Goal: Transaction & Acquisition: Purchase product/service

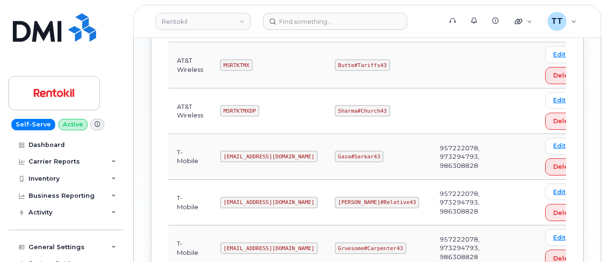
scroll to position [1046, 0]
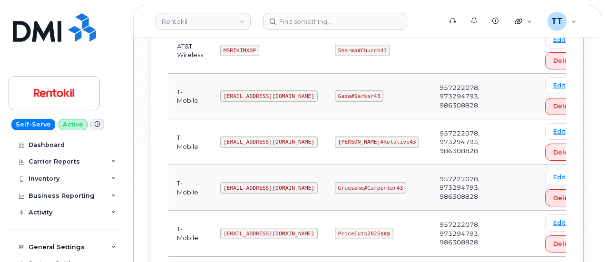
click at [251, 90] on code "[EMAIL_ADDRESS][DOMAIN_NAME]" at bounding box center [268, 95] width 97 height 11
copy code "[EMAIL_ADDRESS][DOMAIN_NAME]"
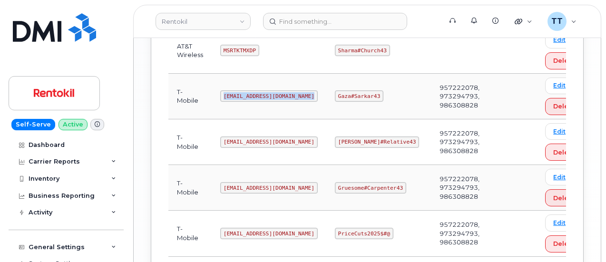
click at [315, 89] on td "[EMAIL_ADDRESS][DOMAIN_NAME]" at bounding box center [269, 97] width 115 height 46
click at [346, 90] on code "Gaza#Sarkar43" at bounding box center [359, 95] width 49 height 11
copy code "Gaza#Sarkar43"
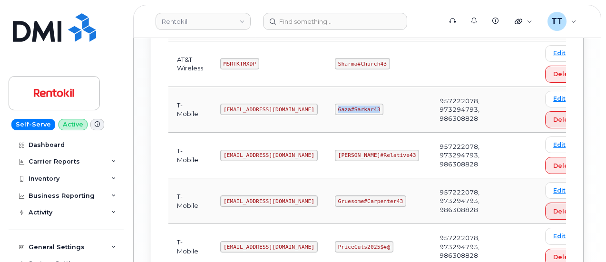
scroll to position [969, 0]
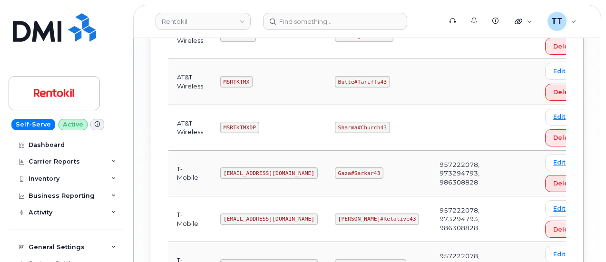
click at [305, 151] on td "Ms-rentokil@dminc.com" at bounding box center [269, 174] width 115 height 46
click at [297, 13] on header "Rentokil Support Alerts Knowledge Base Quicklinks Suspend / Cancel Device Chang…" at bounding box center [367, 21] width 468 height 33
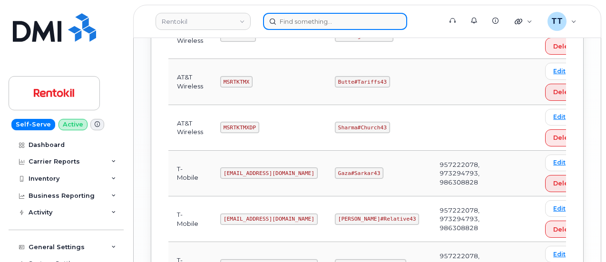
click at [298, 16] on input at bounding box center [335, 21] width 144 height 17
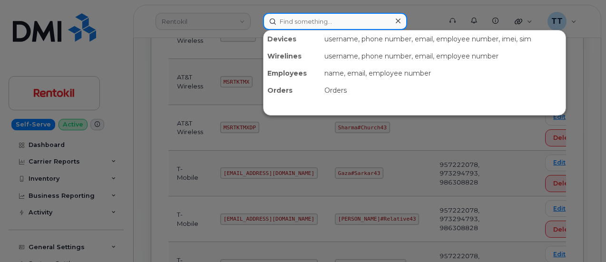
paste input "360-488-3583"
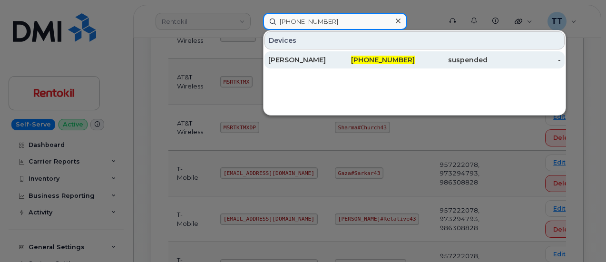
type input "360-488-3583"
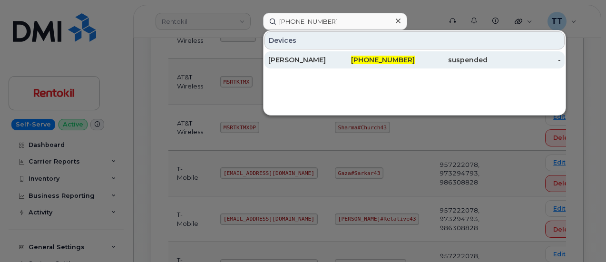
click at [331, 55] on div "WILLIAM SAUM" at bounding box center [304, 60] width 73 height 10
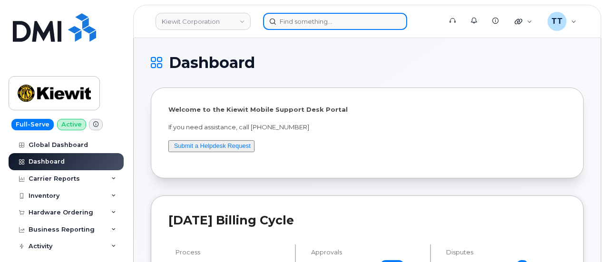
click at [301, 25] on input at bounding box center [335, 21] width 144 height 17
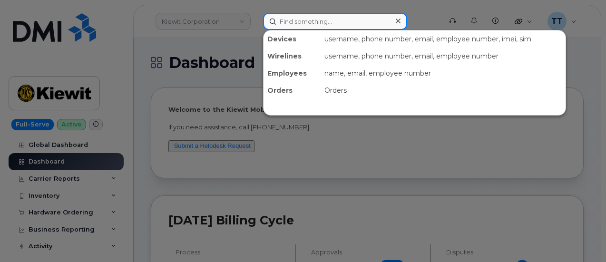
paste input "210-833-9806"
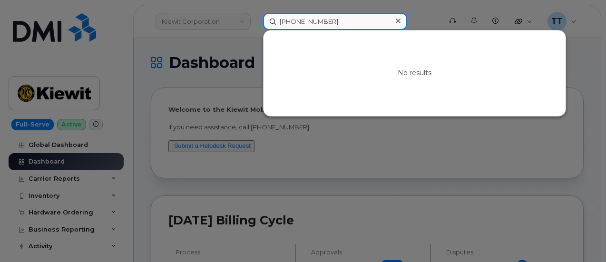
type input "210-833-9806"
click at [323, 21] on input "210-833-9806" at bounding box center [335, 21] width 144 height 17
paste input "301158"
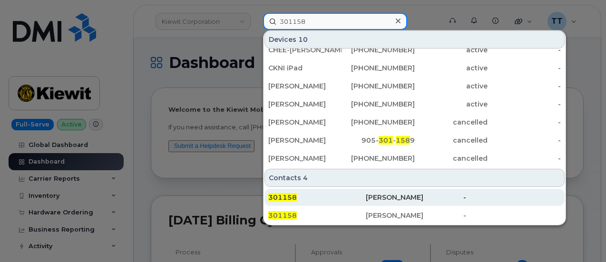
scroll to position [143, 0]
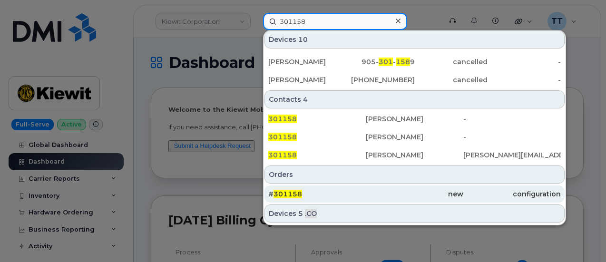
type input "301158"
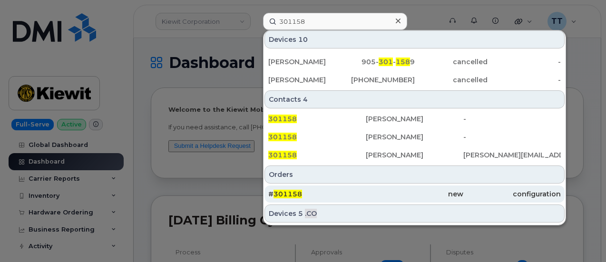
click at [336, 189] on div "# 301158" at bounding box center [316, 194] width 97 height 10
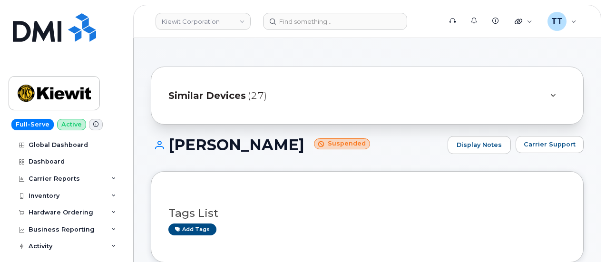
click at [230, 141] on h1 "WILLIAM SAUM Suspended" at bounding box center [297, 144] width 292 height 17
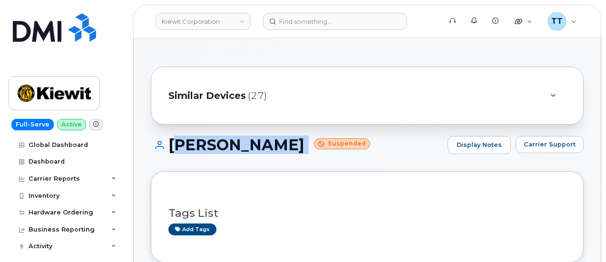
click at [230, 141] on h1 "WILLIAM SAUM Suspended" at bounding box center [297, 144] width 292 height 17
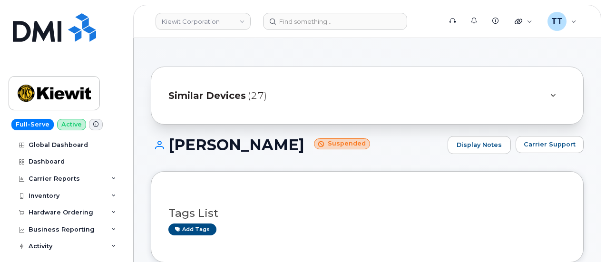
drag, startPoint x: 230, startPoint y: 141, endPoint x: 371, endPoint y: 186, distance: 147.7
click at [365, 185] on div "Tags List Add tags" at bounding box center [367, 216] width 433 height 91
drag, startPoint x: 489, startPoint y: 200, endPoint x: 470, endPoint y: 198, distance: 19.6
click at [490, 200] on div "Tags List Add tags" at bounding box center [367, 217] width 398 height 37
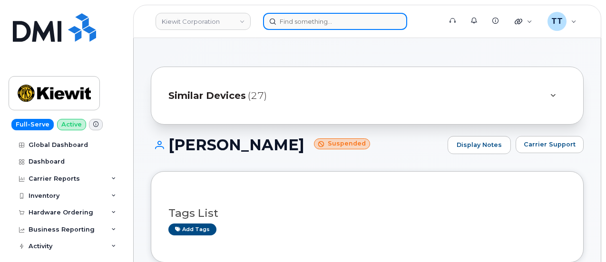
click at [313, 23] on input at bounding box center [335, 21] width 144 height 17
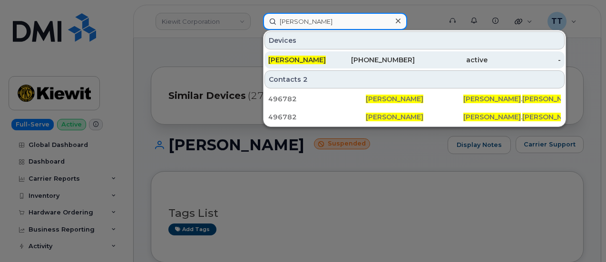
type input "eric lepping"
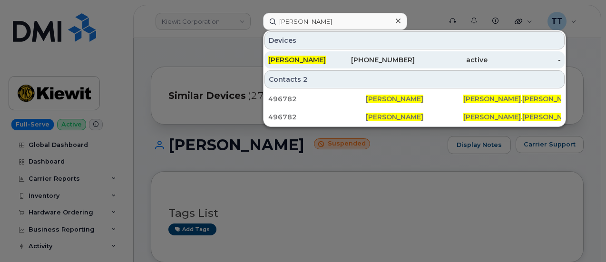
click at [296, 54] on div "ERIC LEPPING" at bounding box center [304, 59] width 73 height 17
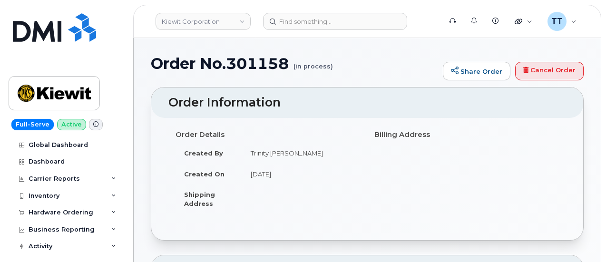
click at [255, 64] on h1 "Order No.301158 (in process)" at bounding box center [294, 63] width 287 height 17
copy h1 "301158"
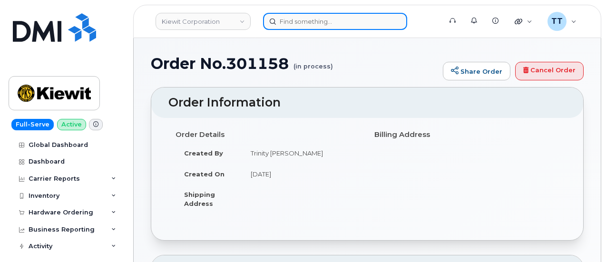
click at [303, 21] on input at bounding box center [335, 21] width 144 height 17
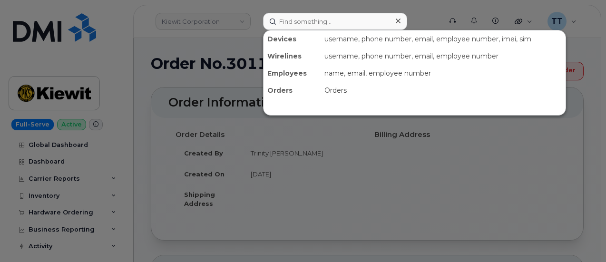
click at [66, 194] on div at bounding box center [303, 131] width 606 height 262
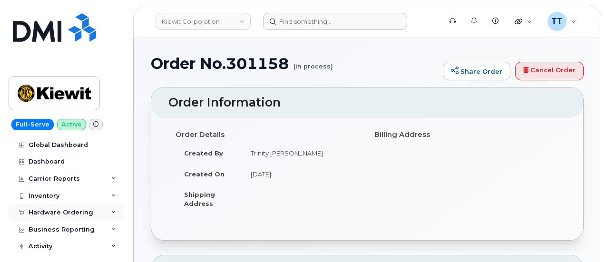
click at [60, 213] on div "Hardware Ordering" at bounding box center [61, 213] width 65 height 8
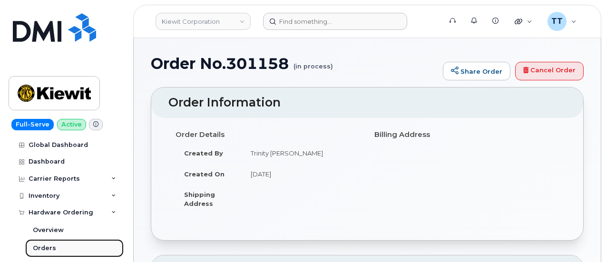
click at [59, 245] on link "Orders" at bounding box center [74, 248] width 98 height 18
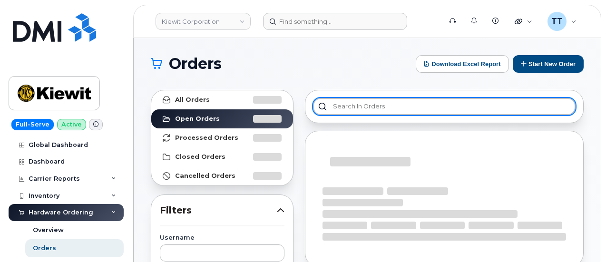
click at [359, 102] on input "text" at bounding box center [444, 106] width 263 height 17
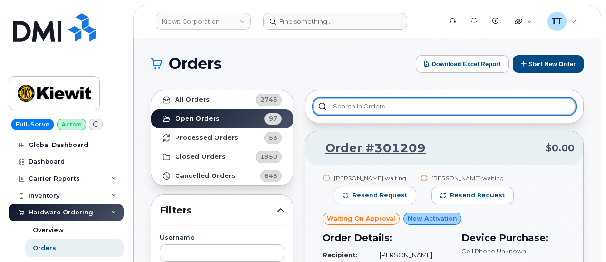
paste input "301158"
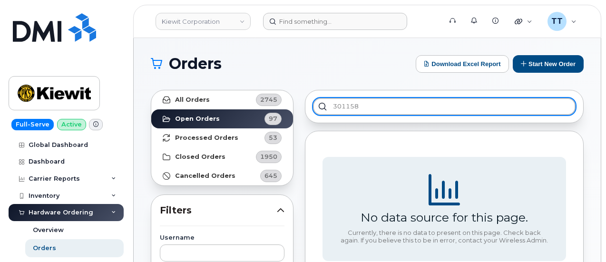
type input "301158"
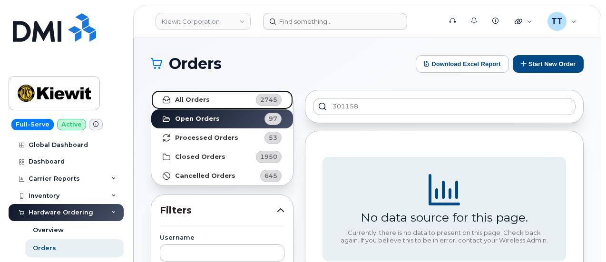
click at [213, 104] on link "All Orders 2745" at bounding box center [222, 99] width 142 height 19
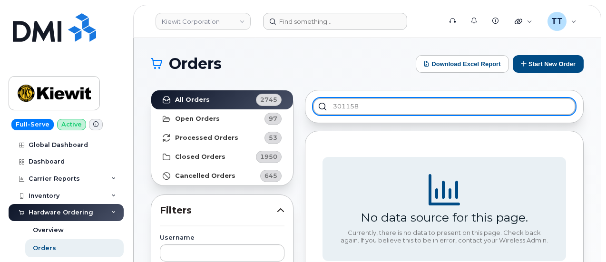
click at [382, 106] on input "301158" at bounding box center [444, 106] width 263 height 17
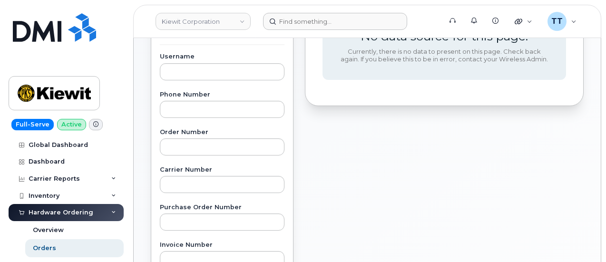
scroll to position [190, 0]
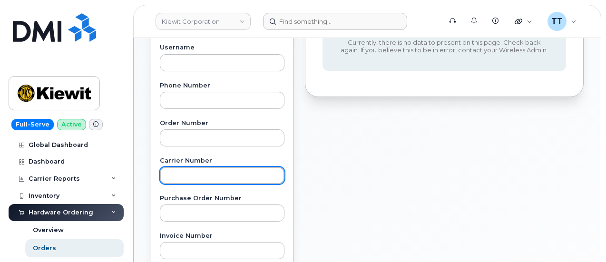
click at [216, 169] on input "text" at bounding box center [222, 175] width 125 height 17
drag, startPoint x: 216, startPoint y: 169, endPoint x: 196, endPoint y: 171, distance: 20.0
click at [196, 171] on input "text" at bounding box center [222, 175] width 125 height 17
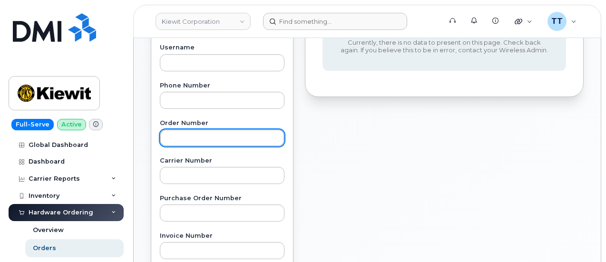
click at [211, 129] on input "text" at bounding box center [222, 137] width 125 height 17
paste input "301158"
click at [173, 138] on input "301158" at bounding box center [222, 137] width 125 height 17
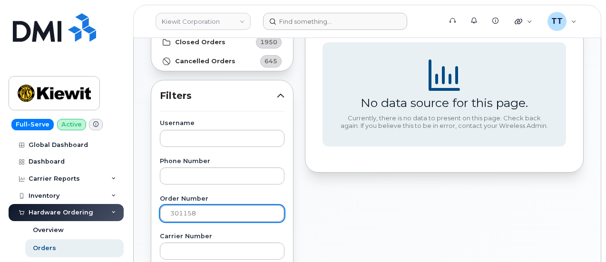
scroll to position [0, 0]
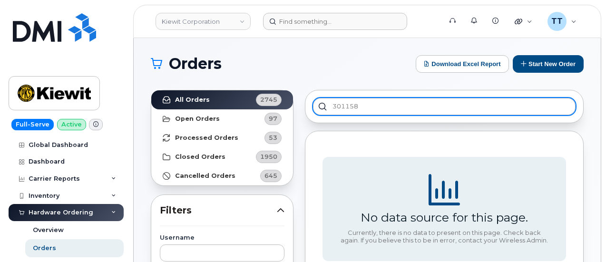
type input "301158"
click at [348, 108] on input "301158" at bounding box center [444, 106] width 263 height 17
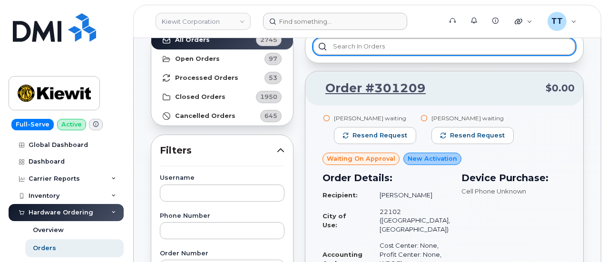
scroll to position [238, 0]
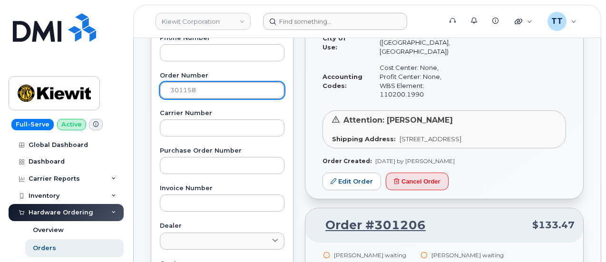
click at [226, 89] on input "301158" at bounding box center [222, 90] width 125 height 17
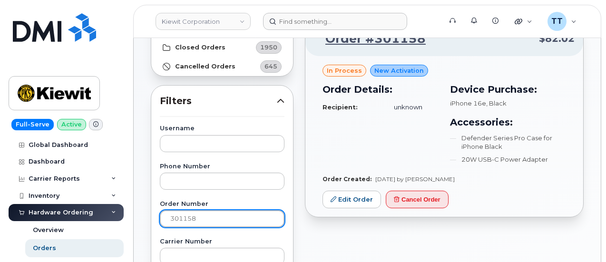
scroll to position [95, 0]
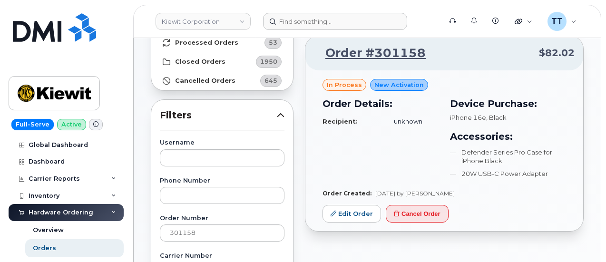
drag, startPoint x: 419, startPoint y: 193, endPoint x: 454, endPoint y: 193, distance: 34.7
click at [466, 193] on div "Order Created: Sep 18, 2025 by Trinity Corcoran" at bounding box center [443, 193] width 243 height 8
copy span "Trinity Corcoran"
click at [471, 204] on div "in process New Activation Order Details: Recipient: unknown Device Purchase: iP…" at bounding box center [444, 150] width 278 height 161
click at [506, 200] on div "in process New Activation Order Details: Recipient: unknown Device Purchase: iP…" at bounding box center [444, 150] width 278 height 161
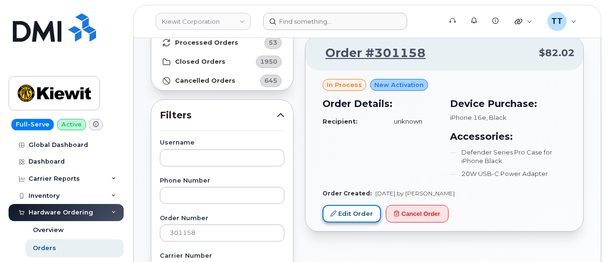
click at [343, 213] on link "Edit Order" at bounding box center [351, 214] width 58 height 18
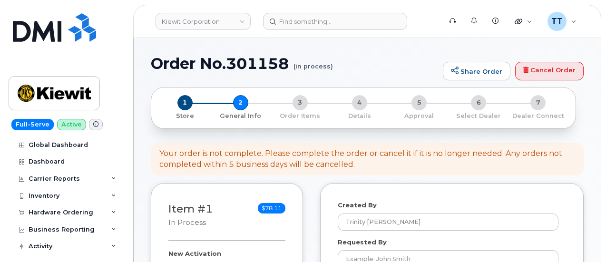
select select
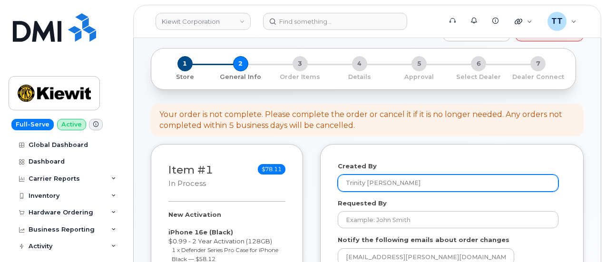
scroll to position [48, 0]
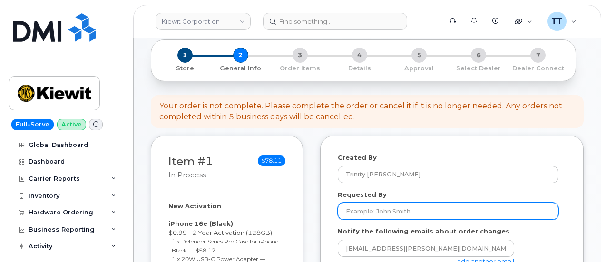
click at [396, 214] on input "Requested By" at bounding box center [448, 211] width 221 height 17
paste input "[PERSON_NAME]"
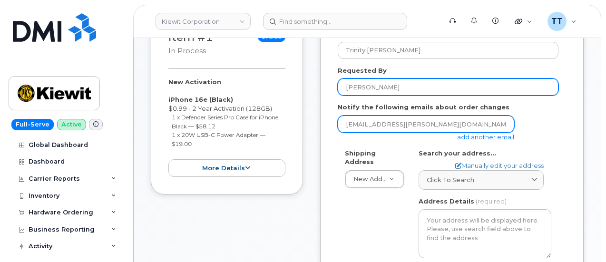
scroll to position [190, 0]
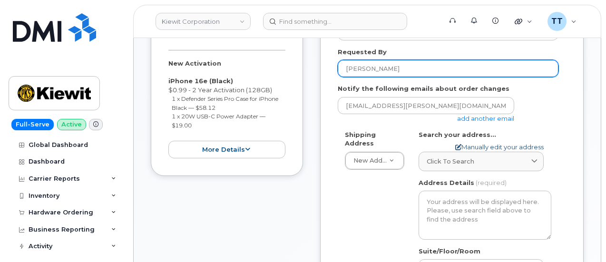
type input "[PERSON_NAME]"
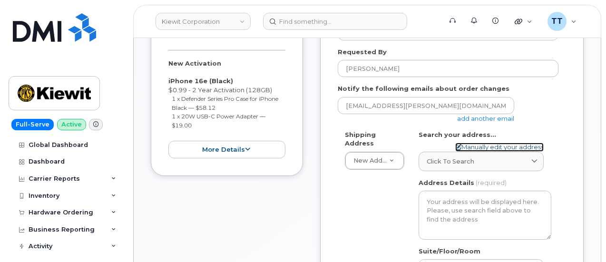
click at [477, 143] on link "Manually edit your address" at bounding box center [499, 147] width 88 height 9
select select
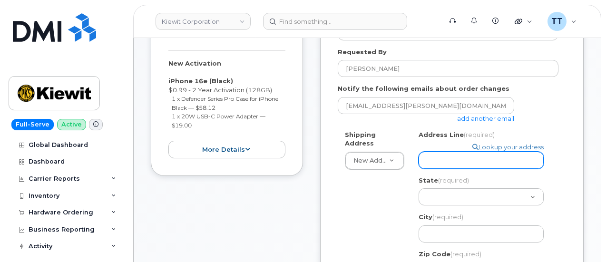
click at [448, 156] on input "Address Line (required)" at bounding box center [481, 160] width 125 height 17
paste input "kewet west officejet 4650 business center drive fairfield california 94534"
select select
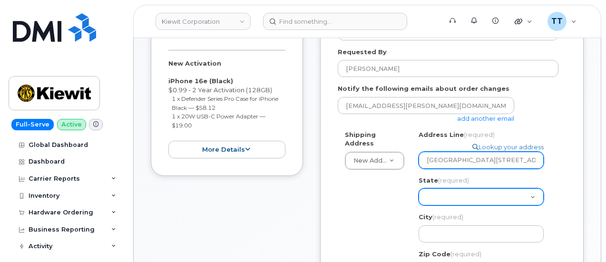
scroll to position [0, 116]
type input "kewet west officejet 4650 business center drive fairfield california 94534"
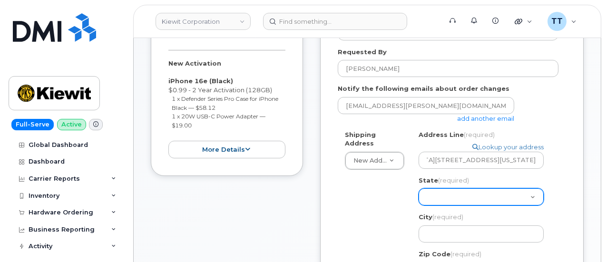
click at [452, 199] on select "Alabama Alaska American Samoa Arizona Arkansas California Colorado Connecticut …" at bounding box center [481, 196] width 125 height 17
select select "CA"
click at [419, 188] on select "Alabama Alaska American Samoa Arizona Arkansas California Colorado Connecticut …" at bounding box center [481, 196] width 125 height 17
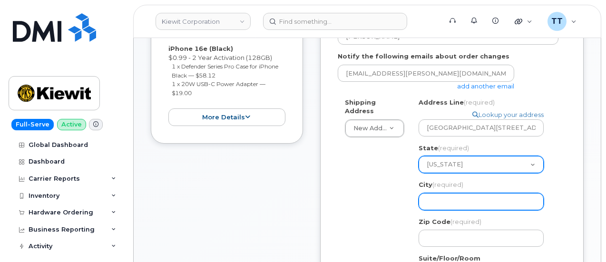
scroll to position [238, 0]
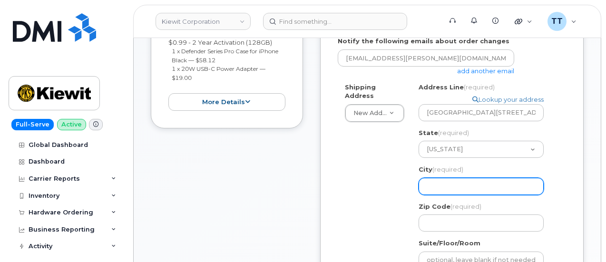
click at [443, 191] on input "City (required)" at bounding box center [481, 186] width 125 height 17
click at [468, 191] on input "City (required)" at bounding box center [481, 186] width 125 height 17
select select
type input "F"
select select
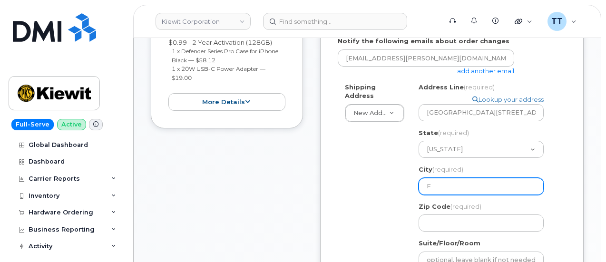
type input "Fa"
select select
type input "Fai"
select select
type input "Fair"
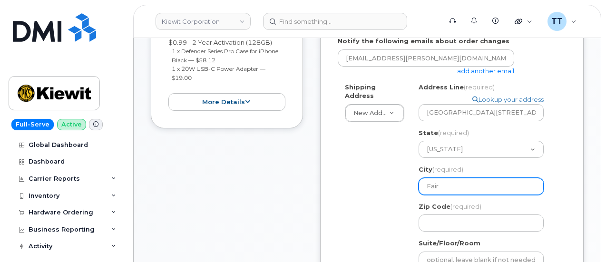
select select
type input "Fairf"
select select
type input "Fairfi"
select select
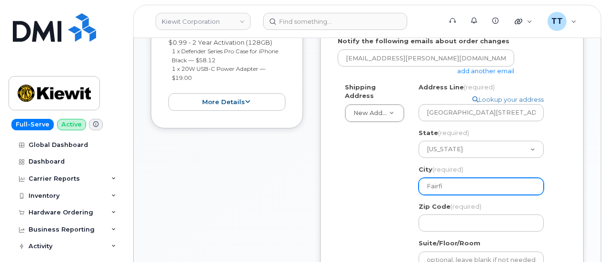
type input "Fairfie"
select select
type input "Fairfiel"
select select
type input "Fairfield"
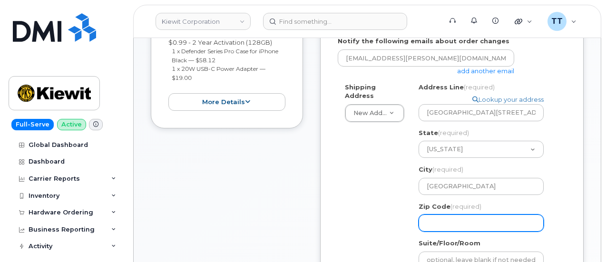
drag, startPoint x: 450, startPoint y: 224, endPoint x: 457, endPoint y: 224, distance: 6.7
click at [450, 224] on input "Zip Code (required)" at bounding box center [481, 222] width 125 height 17
paste input "94534"
select select
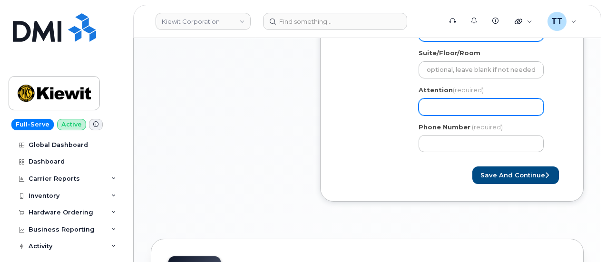
type input "94534"
click at [474, 107] on input "Attention (required)" at bounding box center [481, 106] width 125 height 17
click at [481, 105] on input "Attention (required)" at bounding box center [481, 106] width 125 height 17
paste input "[PERSON_NAME]"
select select
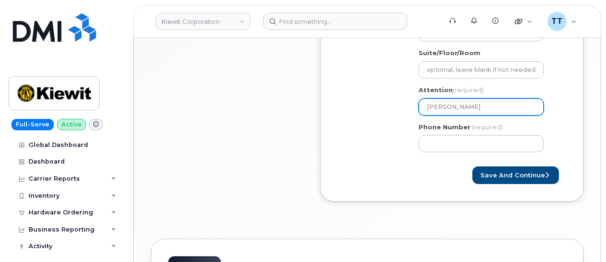
type input "[PERSON_NAME]"
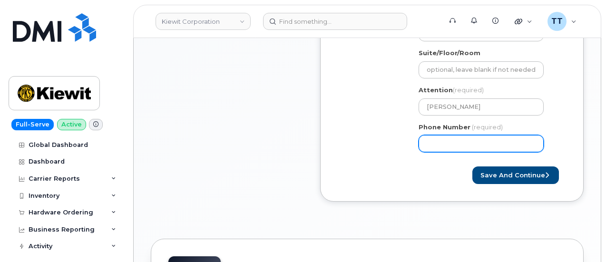
click at [476, 142] on input "Phone Number" at bounding box center [481, 143] width 125 height 17
click at [454, 142] on input "Phone Number" at bounding box center [481, 143] width 125 height 17
select select
type input "2532941112"
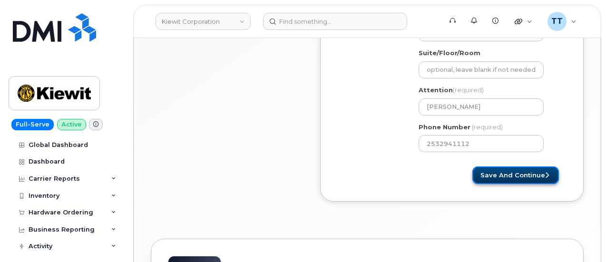
click at [499, 173] on button "Save and Continue" at bounding box center [515, 175] width 87 height 18
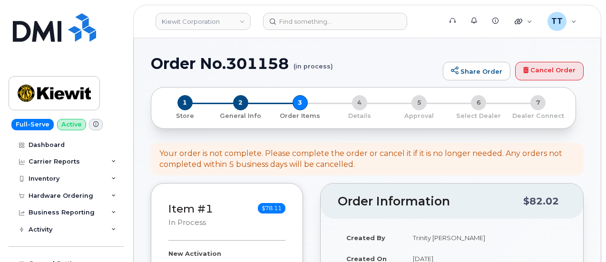
select select
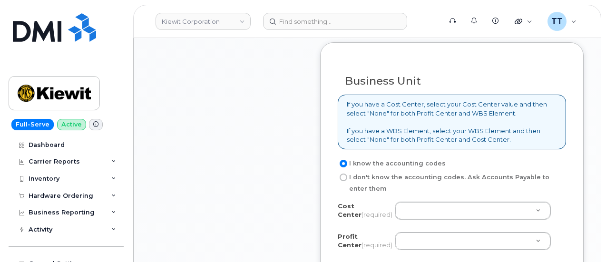
scroll to position [856, 0]
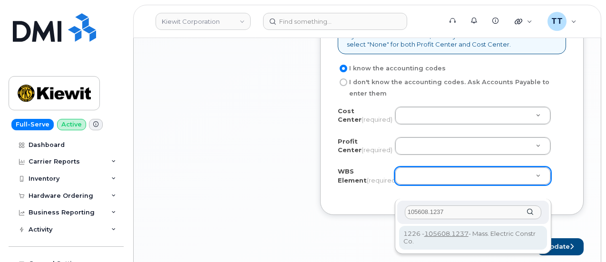
type input "105608.1237"
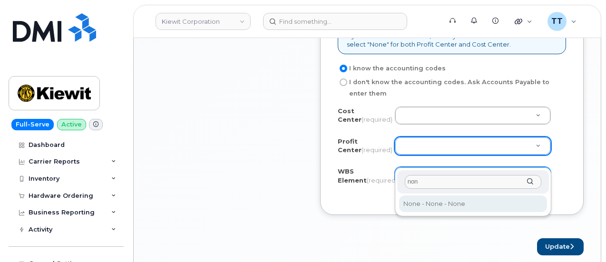
type input "non"
select select "None"
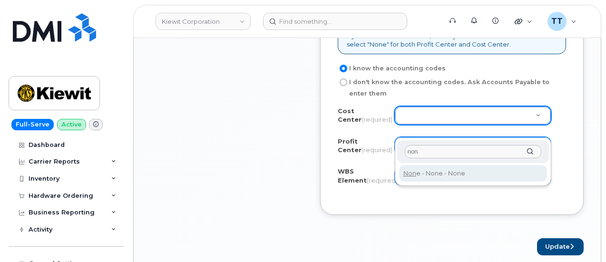
type input "non"
type input "None"
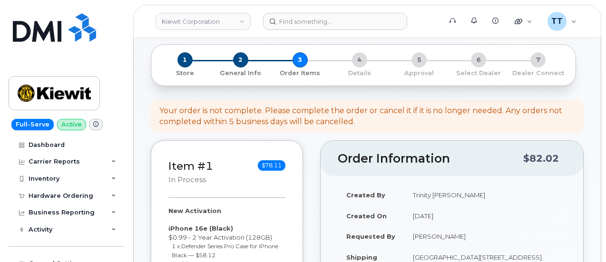
scroll to position [95, 0]
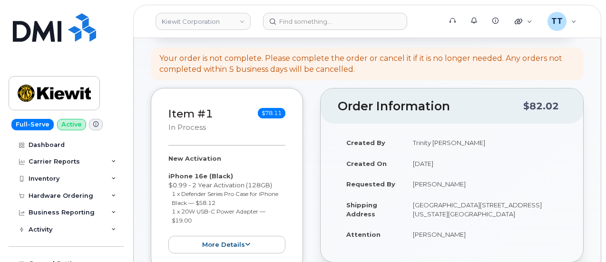
click at [434, 144] on td "Trinity Corcoran" at bounding box center [485, 142] width 162 height 21
copy tbody "Trinity Corcoran"
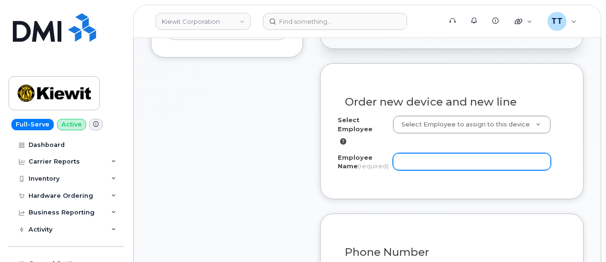
scroll to position [333, 0]
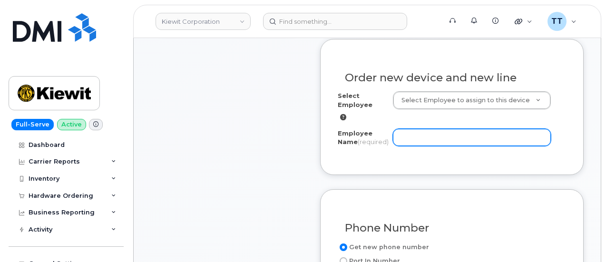
click at [409, 142] on input "Employee Name (required)" at bounding box center [472, 137] width 158 height 17
paste input "[PERSON_NAME]"
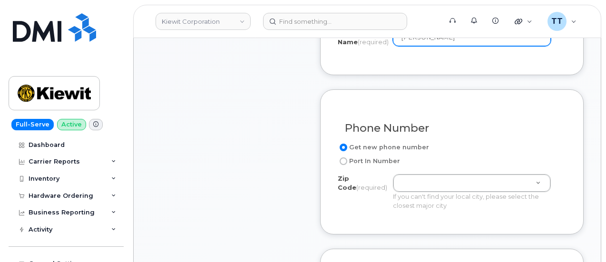
scroll to position [476, 0]
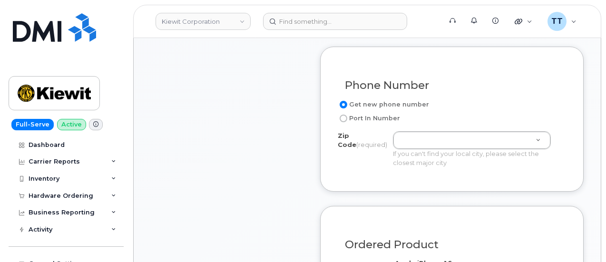
type input "[PERSON_NAME]"
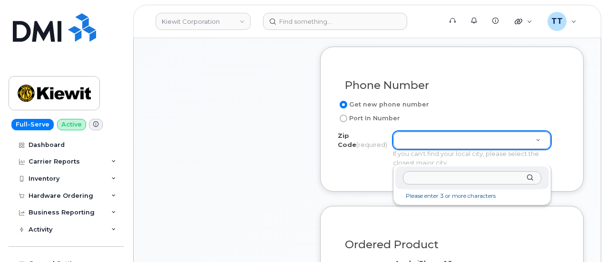
drag, startPoint x: 416, startPoint y: 159, endPoint x: 411, endPoint y: 177, distance: 18.2
click at [410, 177] on input "Zip Code (required)" at bounding box center [472, 178] width 138 height 14
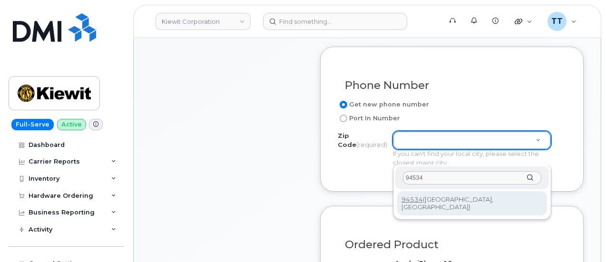
type input "94534"
drag, startPoint x: 424, startPoint y: 199, endPoint x: 425, endPoint y: 189, distance: 10.0
type input "94534 (Fairfield, CA)"
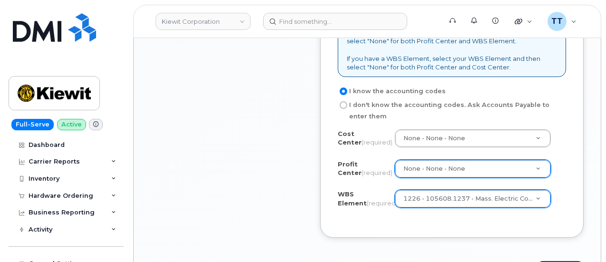
scroll to position [999, 0]
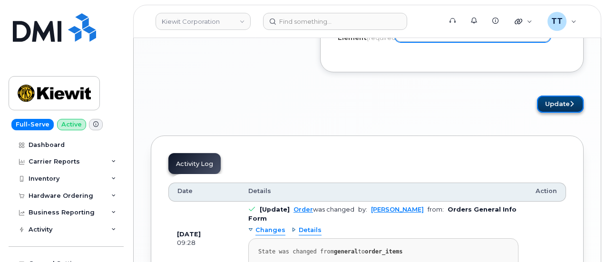
click at [549, 113] on button "Update" at bounding box center [560, 105] width 47 height 18
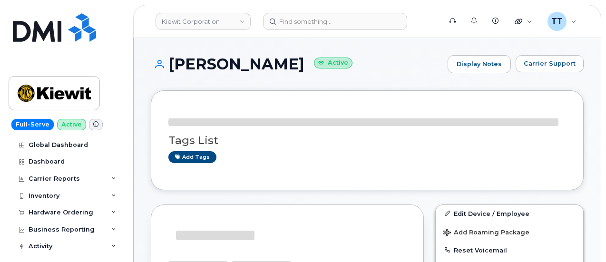
click at [221, 61] on h1 "[PERSON_NAME] Active" at bounding box center [297, 64] width 292 height 17
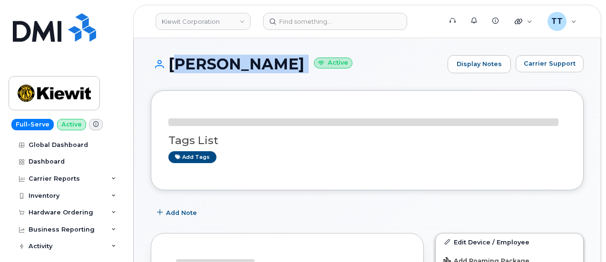
click at [221, 61] on h1 "[PERSON_NAME] Active" at bounding box center [297, 64] width 292 height 17
copy h1 "[PERSON_NAME]"
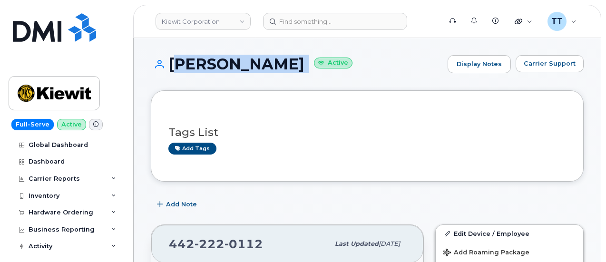
copy h1 "[PERSON_NAME]"
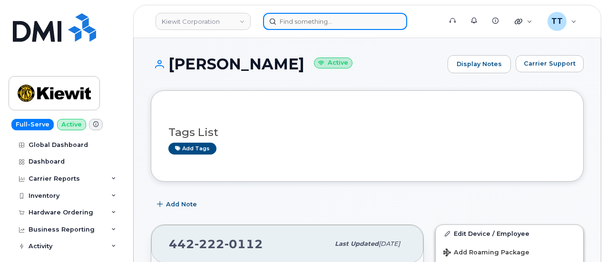
click at [292, 25] on input at bounding box center [335, 21] width 144 height 17
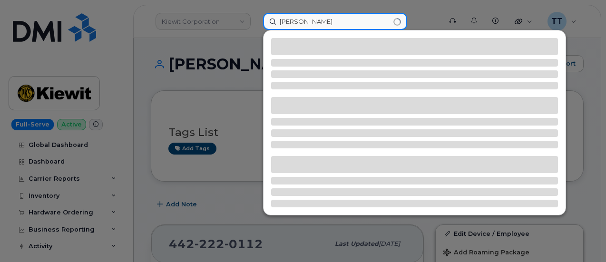
click at [316, 21] on input "elizabeth grey" at bounding box center [335, 21] width 144 height 17
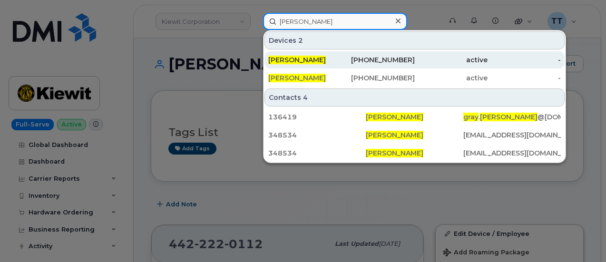
type input "Elizabeth gray"
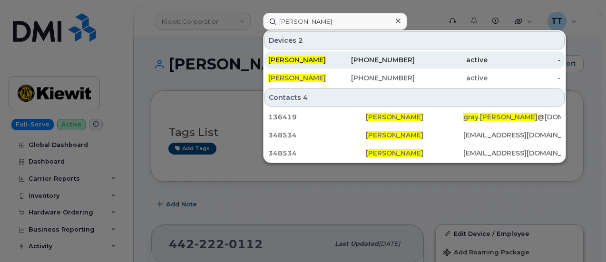
click at [318, 55] on div "ELIZABETH GRAY" at bounding box center [304, 60] width 73 height 10
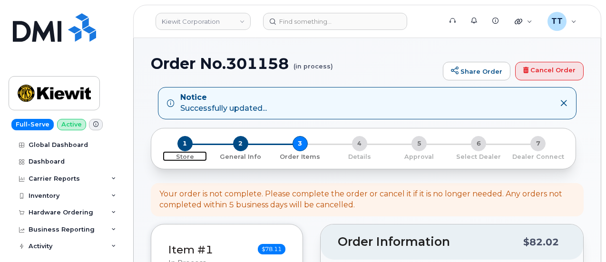
click at [181, 140] on span "1" at bounding box center [184, 143] width 15 height 15
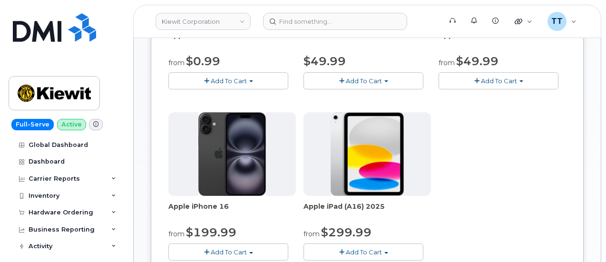
scroll to position [285, 0]
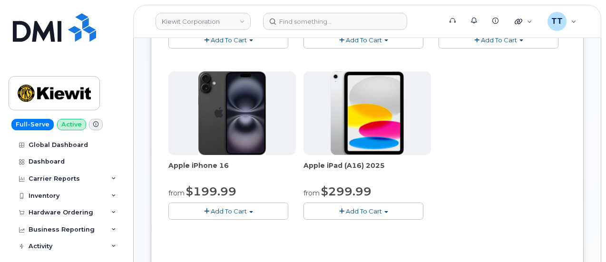
click at [346, 215] on span "Add To Cart" at bounding box center [364, 211] width 36 height 8
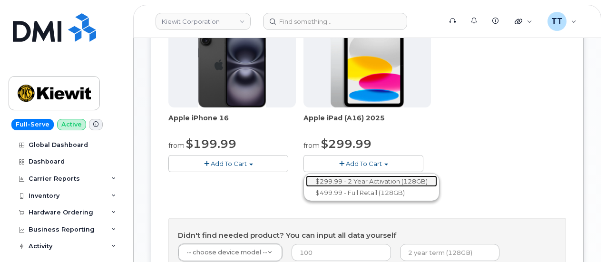
drag, startPoint x: 320, startPoint y: 208, endPoint x: 329, endPoint y: 205, distance: 10.1
click at [320, 187] on link "$299.99 - 2 Year Activation (128GB)" at bounding box center [371, 181] width 131 height 12
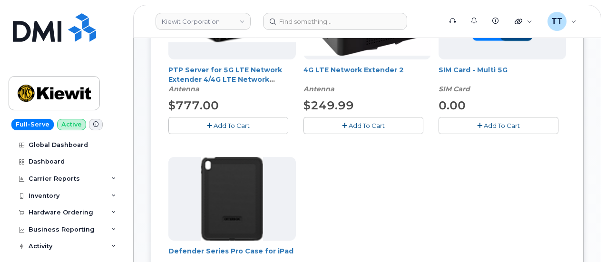
scroll to position [143, 0]
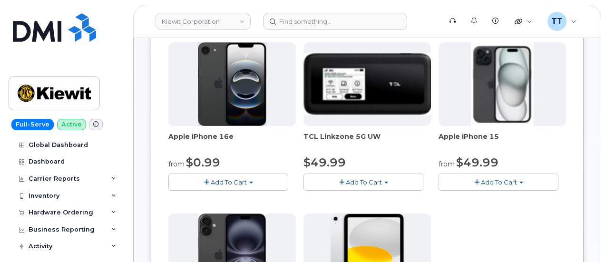
scroll to position [510, 0]
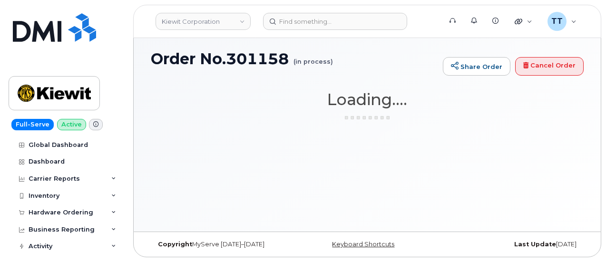
scroll to position [4, 0]
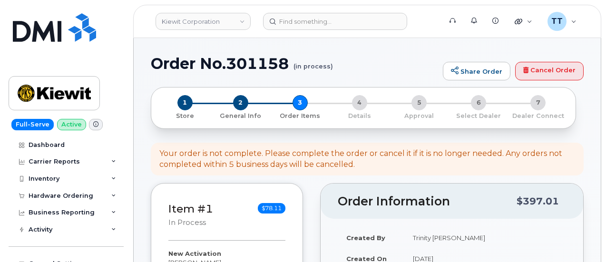
select select
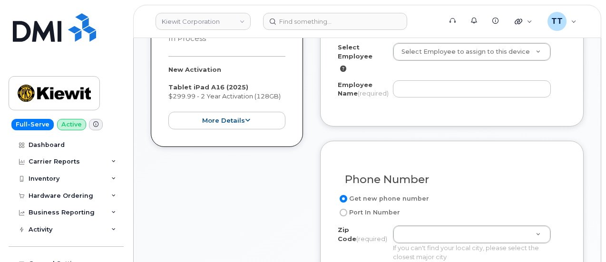
scroll to position [285, 0]
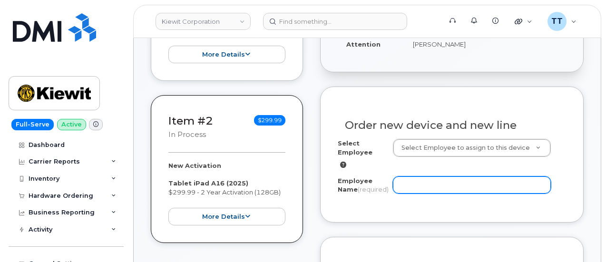
click at [425, 194] on input "Employee Name (required)" at bounding box center [472, 184] width 158 height 17
paste input "[PERSON_NAME]"
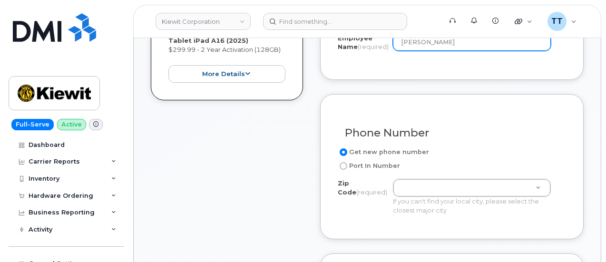
scroll to position [476, 0]
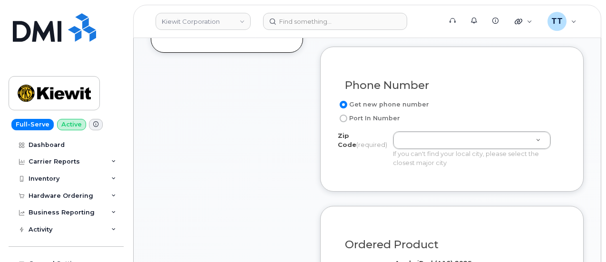
type input "[PERSON_NAME]"
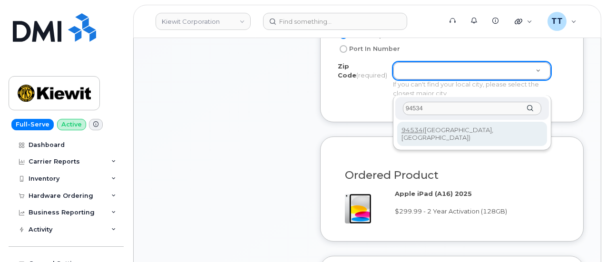
scroll to position [618, 0]
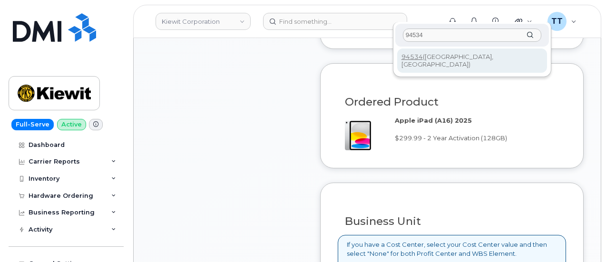
type input "94534"
type input "94534 (Fairfield, CA)"
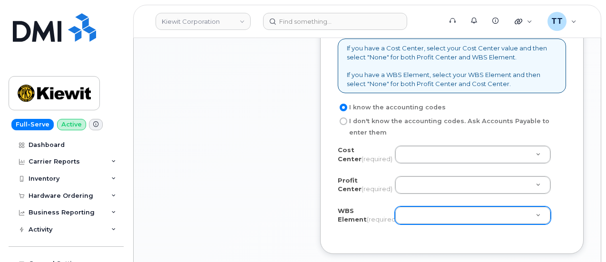
scroll to position [951, 0]
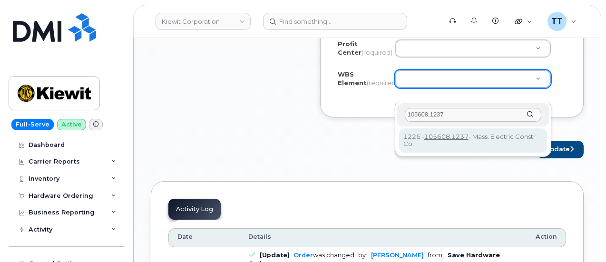
type input "105608.1237"
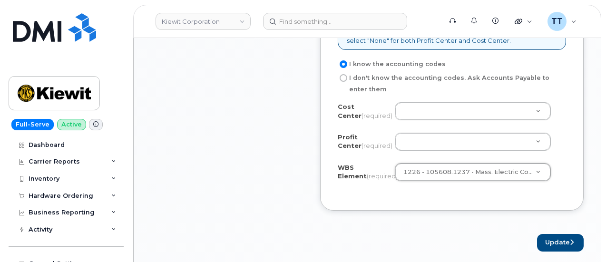
scroll to position [856, 0]
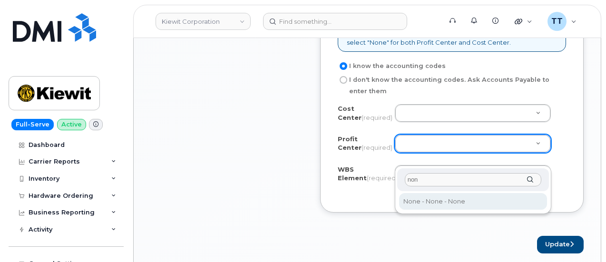
type input "non"
select select "None"
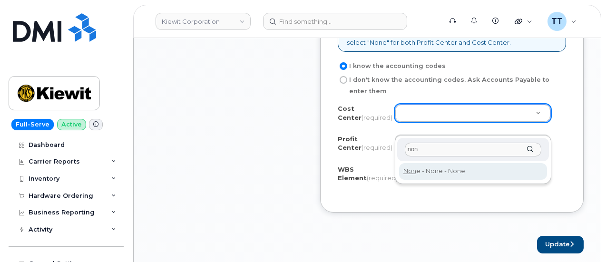
type input "non"
type input "None"
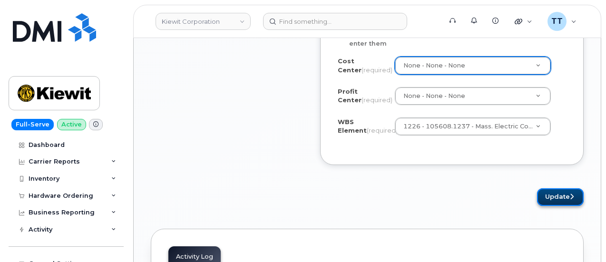
click at [546, 206] on button "Update" at bounding box center [560, 197] width 47 height 18
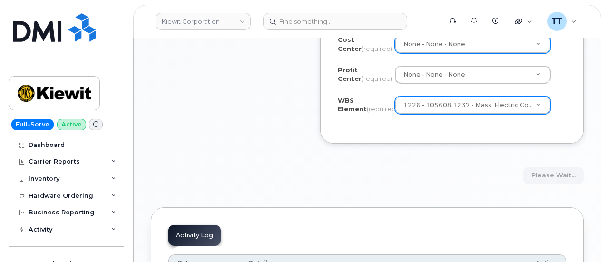
scroll to position [951, 0]
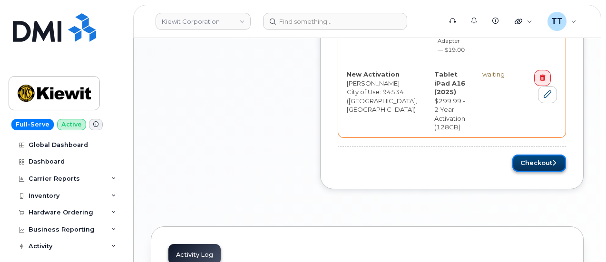
click at [528, 155] on button "Checkout" at bounding box center [539, 164] width 54 height 18
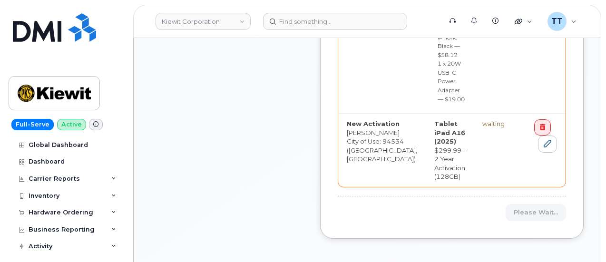
scroll to position [571, 0]
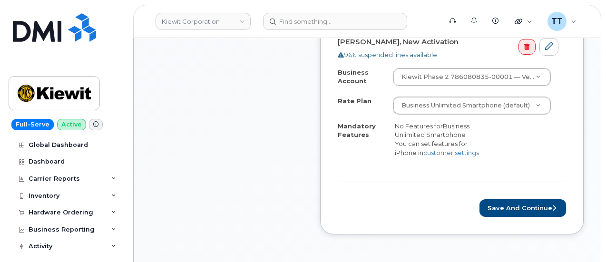
scroll to position [571, 0]
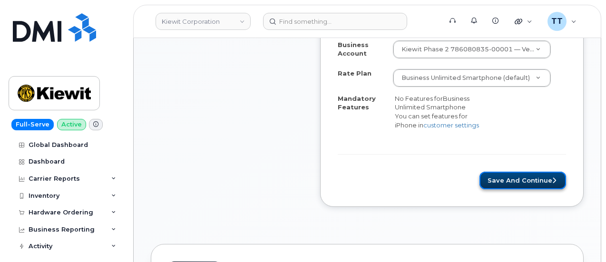
click at [504, 185] on button "Save and Continue" at bounding box center [522, 181] width 87 height 18
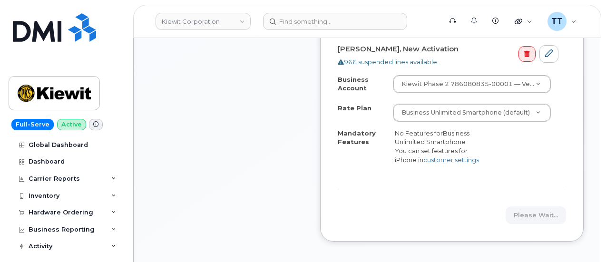
scroll to position [523, 0]
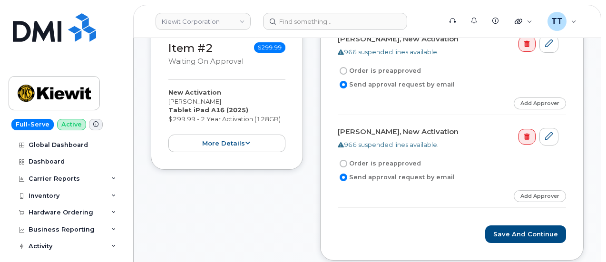
scroll to position [380, 0]
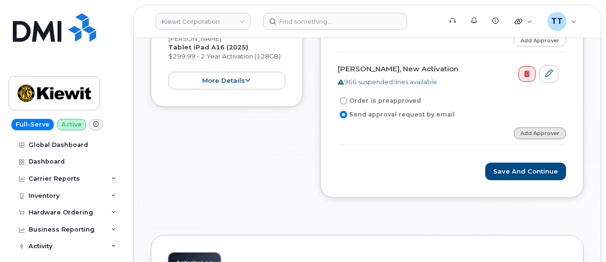
click at [524, 138] on link "Add Approver" at bounding box center [540, 133] width 52 height 12
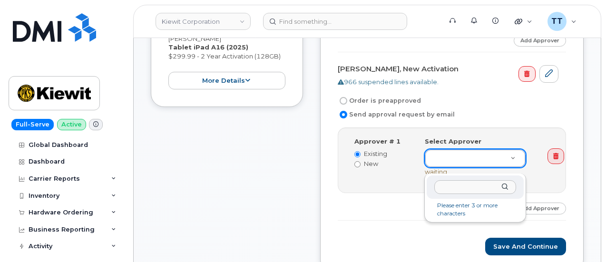
drag, startPoint x: 456, startPoint y: 163, endPoint x: 464, endPoint y: 171, distance: 11.5
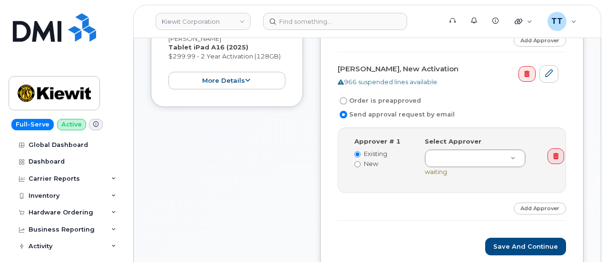
drag, startPoint x: 366, startPoint y: 172, endPoint x: 381, endPoint y: 170, distance: 15.8
click at [366, 168] on label "New" at bounding box center [382, 163] width 56 height 9
click at [360, 167] on input "New" at bounding box center [357, 164] width 6 height 6
radio input "true"
radio input "false"
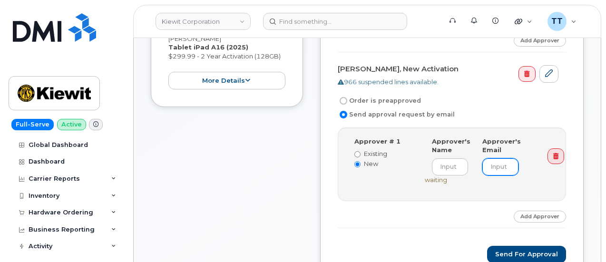
click at [490, 175] on input "email" at bounding box center [500, 166] width 36 height 17
paste input "[EMAIL_ADDRESS][DOMAIN_NAME]"
type input "[EMAIL_ADDRESS][DOMAIN_NAME]"
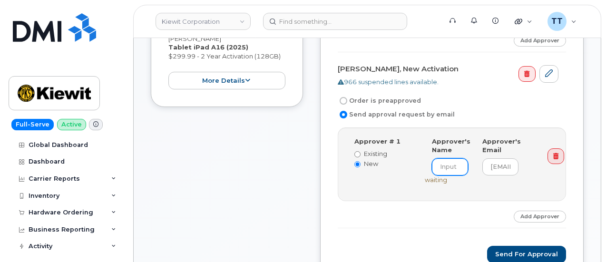
click at [450, 173] on input at bounding box center [450, 166] width 36 height 17
paste input "Elizabeth"
drag, startPoint x: 463, startPoint y: 176, endPoint x: 410, endPoint y: 176, distance: 52.8
click at [410, 176] on div "Approver # 1 Existing New Select Approver undefined (EGRAY@MASSELEC.COM) Approv…" at bounding box center [452, 164] width 211 height 55
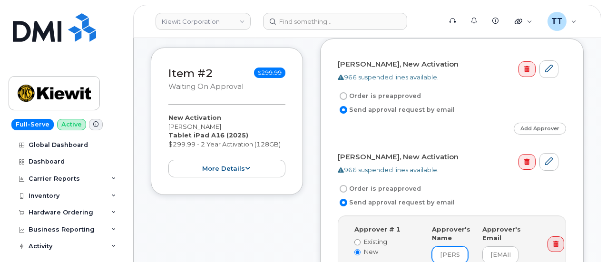
scroll to position [285, 0]
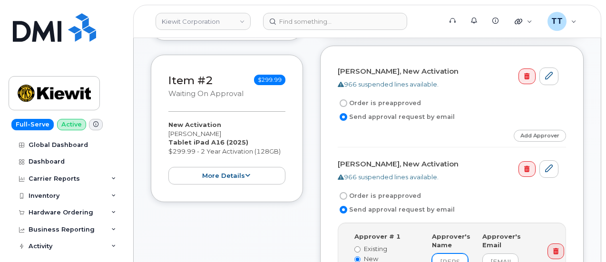
type input "[PERSON_NAME]"
click at [343, 107] on input "Order is preapproved" at bounding box center [344, 103] width 8 height 8
radio input "true"
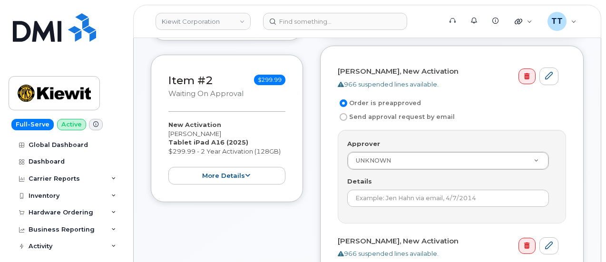
click at [344, 121] on input "Send approval request by email" at bounding box center [344, 117] width 8 height 8
radio input "true"
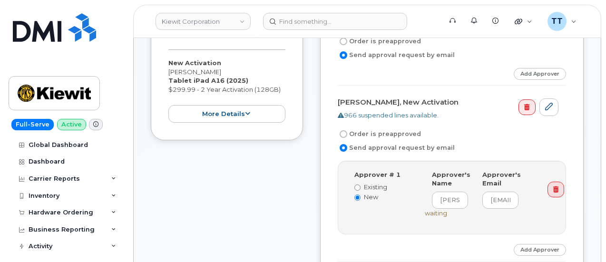
scroll to position [333, 0]
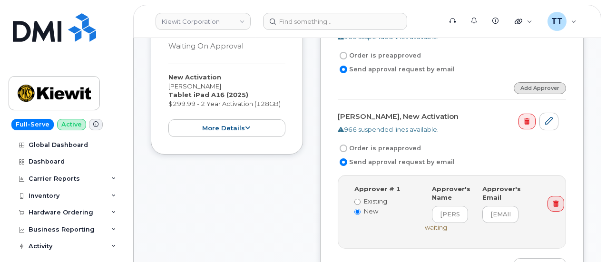
click at [533, 91] on link "Add Approver" at bounding box center [540, 88] width 52 height 12
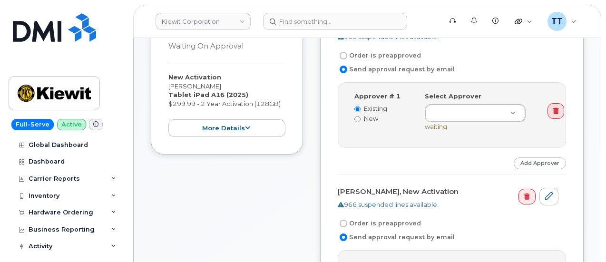
click at [364, 123] on label "New" at bounding box center [382, 118] width 56 height 9
click at [360, 122] on input "New" at bounding box center [357, 119] width 6 height 6
radio input "true"
radio input "false"
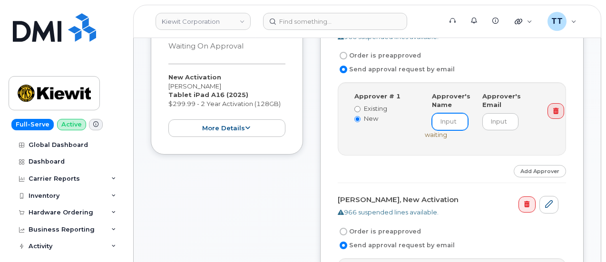
click at [439, 126] on input at bounding box center [450, 121] width 36 height 17
paste input "[PERSON_NAME]"
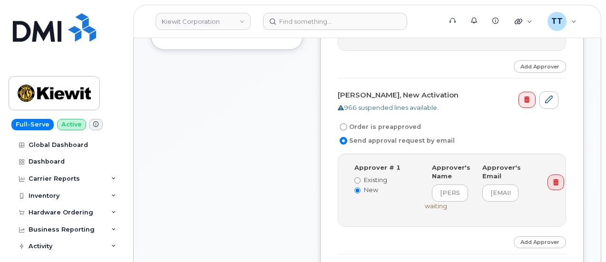
scroll to position [523, 0]
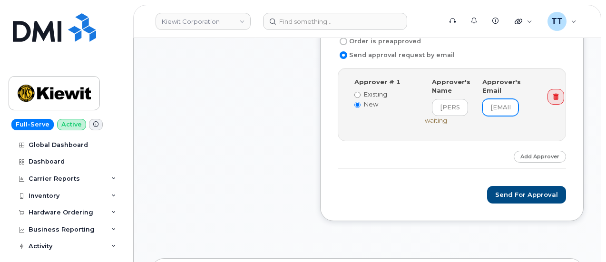
type input "[PERSON_NAME]"
click at [497, 113] on input "[EMAIL_ADDRESS][DOMAIN_NAME]" at bounding box center [500, 107] width 36 height 17
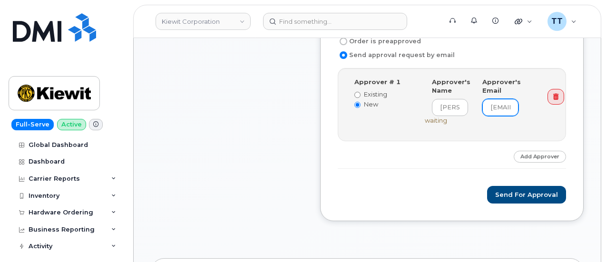
click at [497, 113] on input "[EMAIL_ADDRESS][DOMAIN_NAME]" at bounding box center [500, 107] width 36 height 17
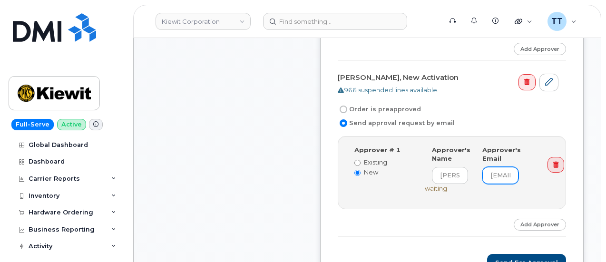
scroll to position [380, 0]
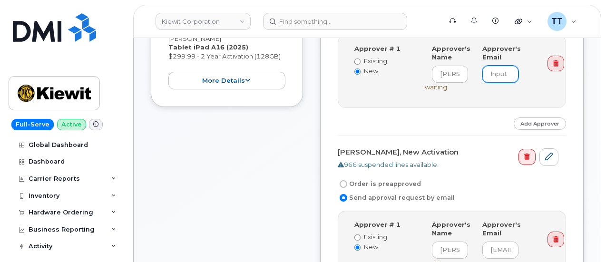
click at [496, 78] on input "email" at bounding box center [500, 74] width 36 height 17
paste input "[EMAIL_ADDRESS][DOMAIN_NAME]"
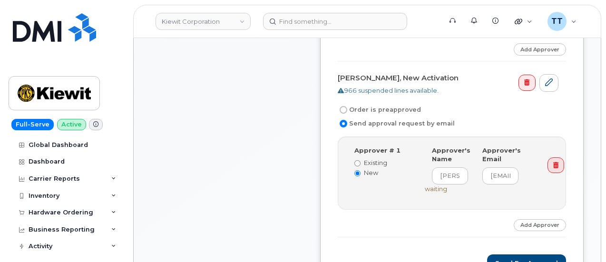
scroll to position [523, 0]
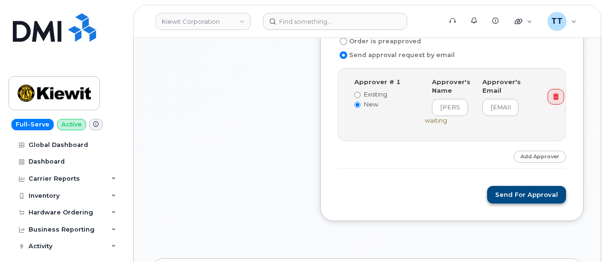
type input "[EMAIL_ADDRESS][DOMAIN_NAME]"
click at [517, 201] on button "Send for Approval" at bounding box center [526, 195] width 79 height 18
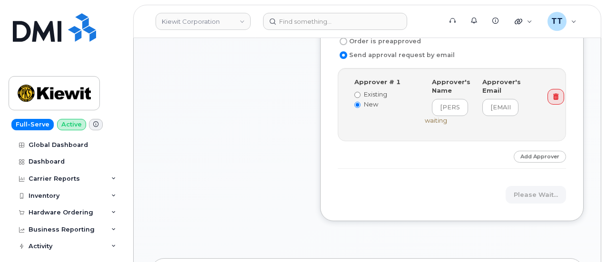
scroll to position [0, 0]
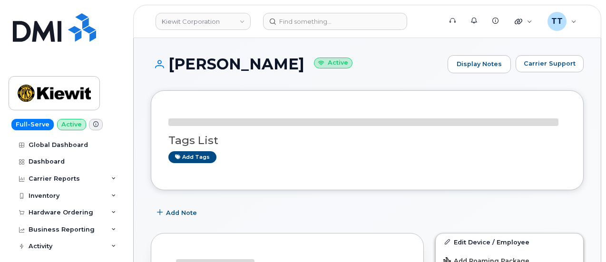
click at [231, 58] on h1 "[PERSON_NAME] Active" at bounding box center [297, 64] width 292 height 17
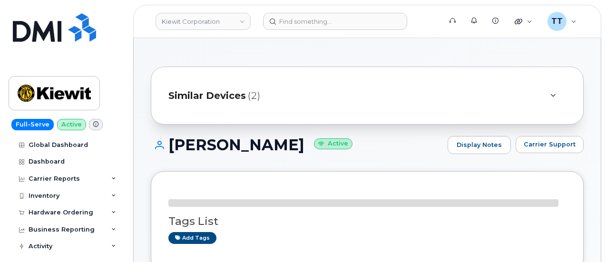
click at [217, 143] on h1 "[PERSON_NAME] Active" at bounding box center [297, 144] width 292 height 17
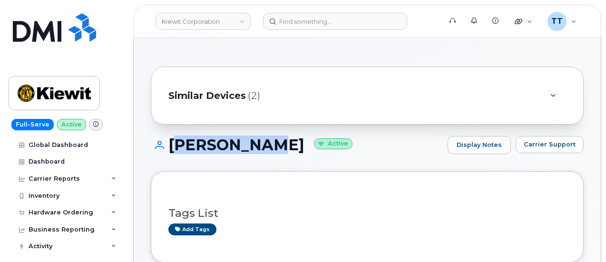
click at [217, 143] on h1 "[PERSON_NAME] Active" at bounding box center [297, 144] width 292 height 17
copy h1 "[PERSON_NAME]"
click at [271, 149] on h1 "[PERSON_NAME] Active" at bounding box center [297, 144] width 292 height 17
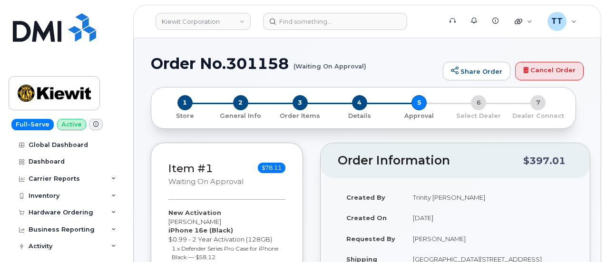
click at [421, 236] on td "[PERSON_NAME]" at bounding box center [488, 238] width 168 height 21
copy tbody "[PERSON_NAME]"
click at [226, 67] on h1 "Order No.301158 (Waiting On Approval)" at bounding box center [294, 63] width 287 height 17
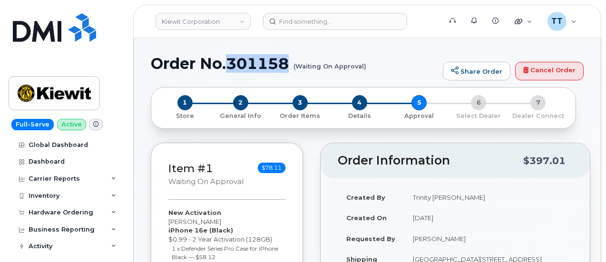
click at [226, 67] on h1 "Order No.301158 (Waiting On Approval)" at bounding box center [294, 63] width 287 height 17
copy h1 "Order No.301158"
